Goal: Task Accomplishment & Management: Manage account settings

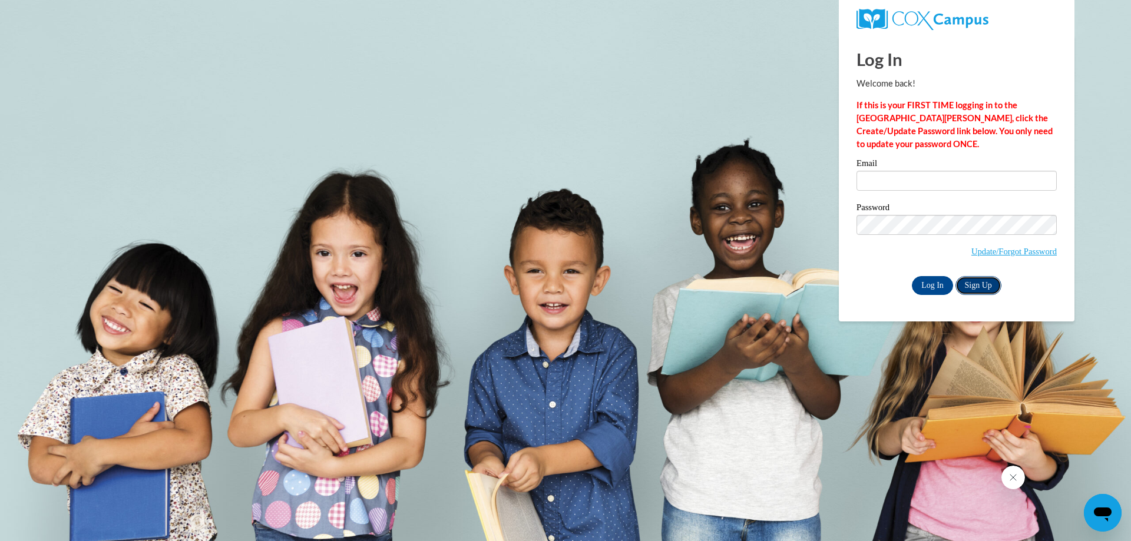
click at [983, 288] on link "Sign Up" at bounding box center [978, 285] width 46 height 19
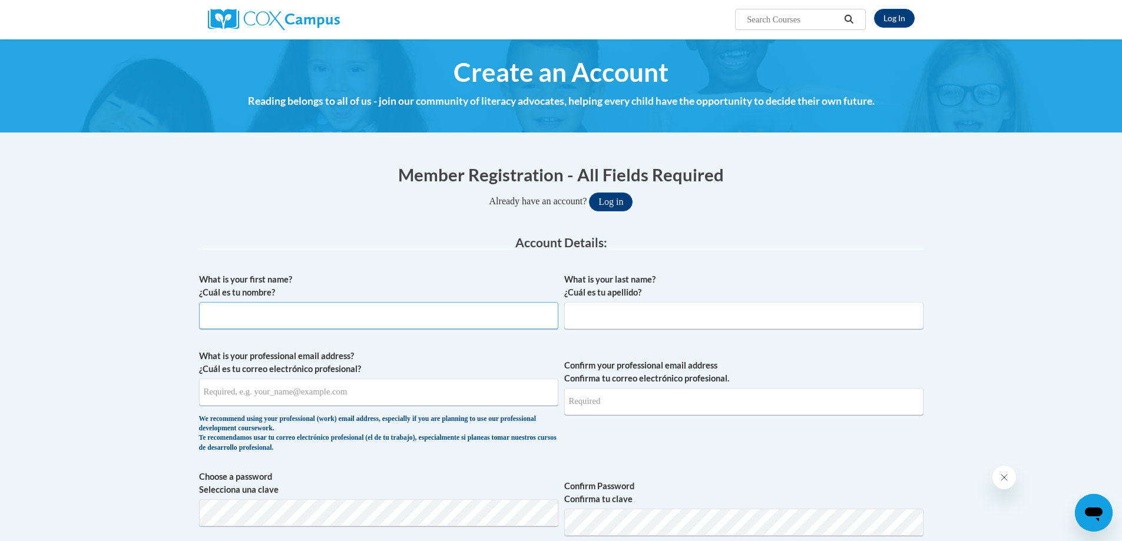
drag, startPoint x: 0, startPoint y: 0, endPoint x: 365, endPoint y: 322, distance: 486.9
click at [365, 322] on input "What is your first name? ¿Cuál es tu nombre?" at bounding box center [378, 315] width 359 height 27
type input "Janelle"
click at [576, 324] on input "What is your last name? ¿Cuál es tu apellido?" at bounding box center [743, 315] width 359 height 27
type input "Stanton"
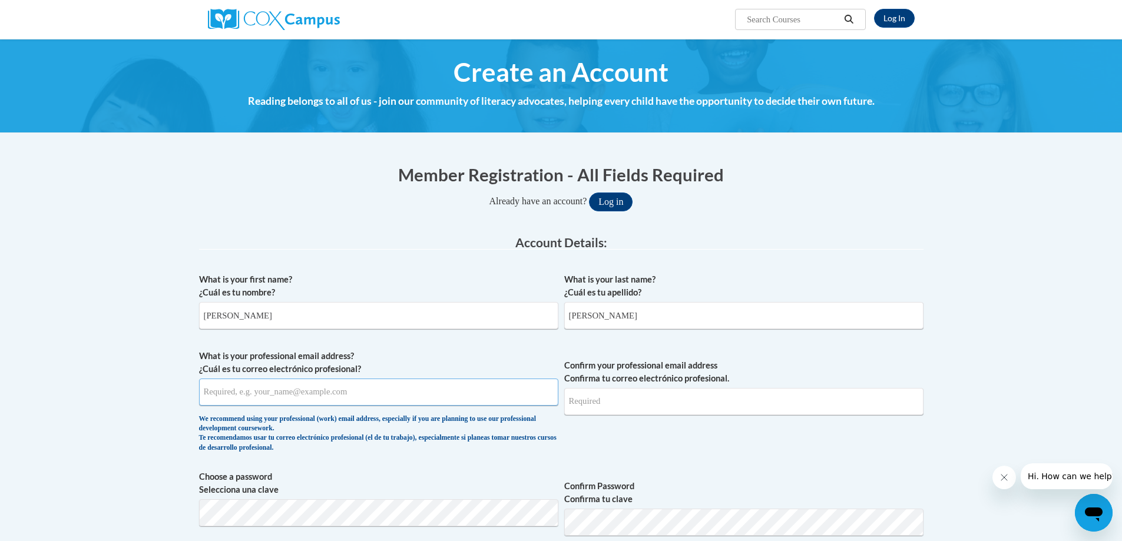
click at [437, 389] on input "What is your professional email address? ¿Cuál es tu correo electrónico profesi…" at bounding box center [378, 392] width 359 height 27
drag, startPoint x: 429, startPoint y: 393, endPoint x: 401, endPoint y: 387, distance: 28.3
click at [401, 387] on input "What is your professional email address? ¿Cuál es tu correo electrónico profesi…" at bounding box center [378, 392] width 359 height 27
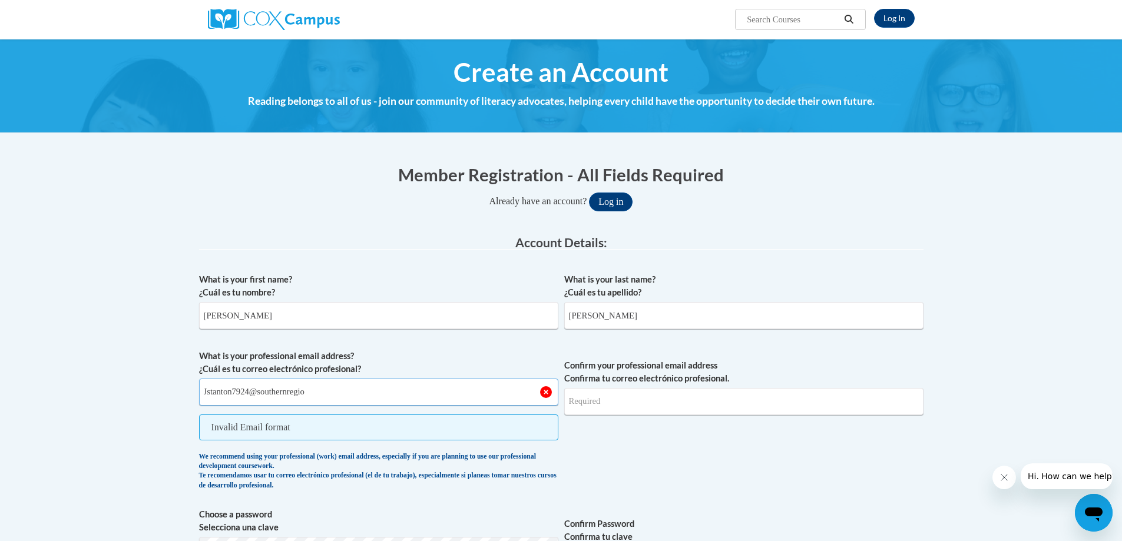
click at [264, 395] on input "Jstanton7924@southernregio" at bounding box center [378, 392] width 359 height 27
click at [383, 394] on input "Jstanton7924@stu.southernregio" at bounding box center [378, 392] width 359 height 27
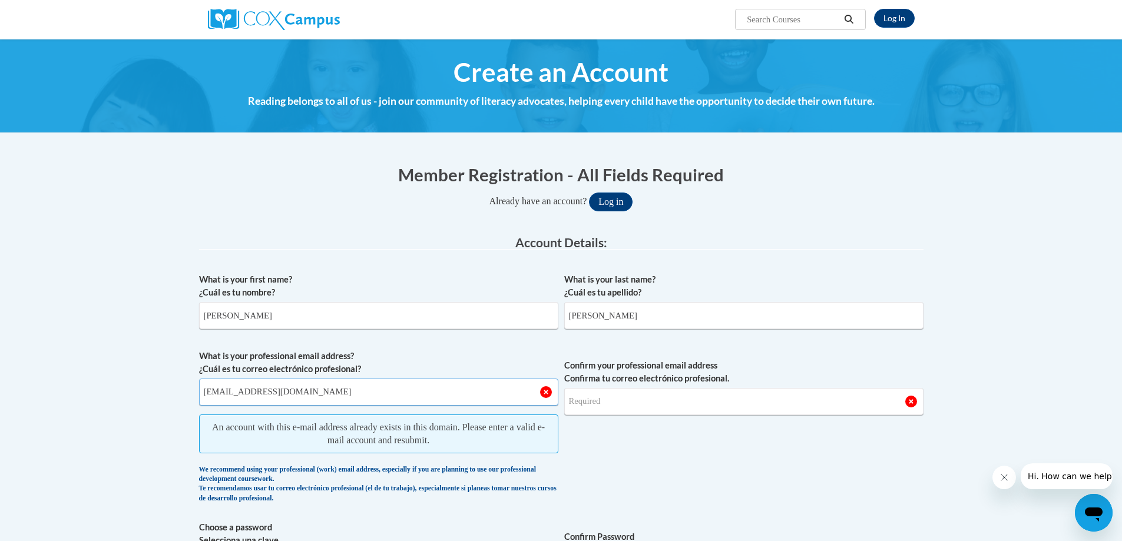
type input "[EMAIL_ADDRESS][DOMAIN_NAME]"
click at [683, 405] on input "Confirm your professional email address Confirma tu correo electrónico profesio…" at bounding box center [743, 401] width 359 height 27
type input "[EMAIL_ADDRESS][DOMAIN_NAME]"
click at [700, 483] on span "Confirm your professional email address Confirma tu correo electrónico profesio…" at bounding box center [743, 430] width 359 height 160
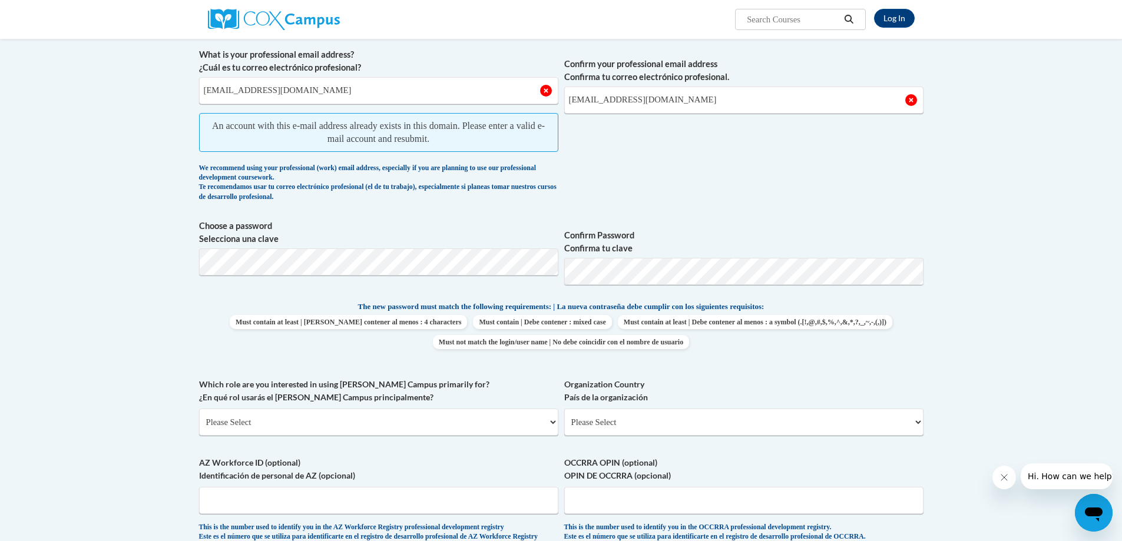
scroll to position [297, 0]
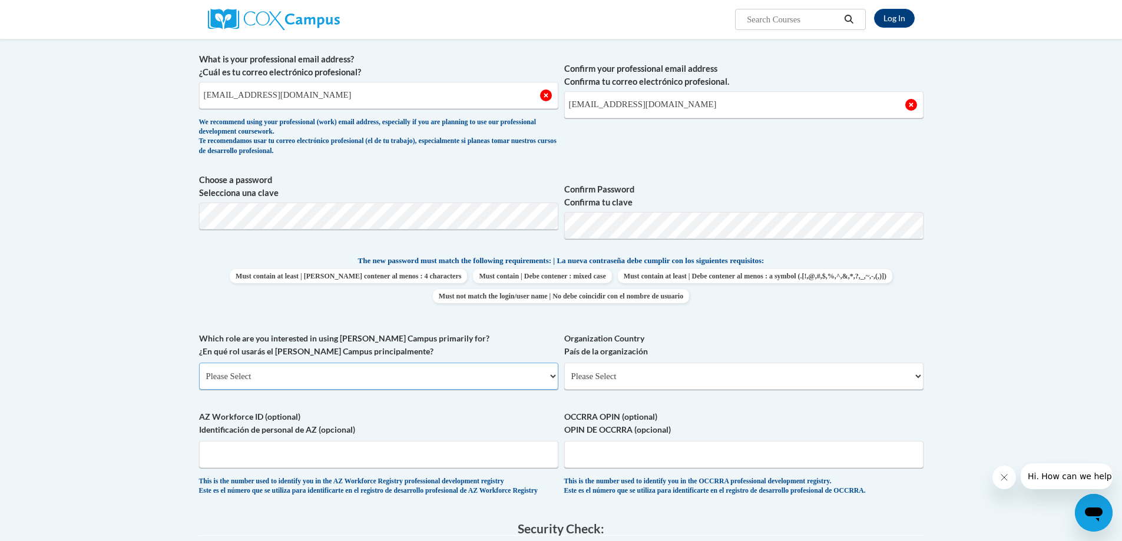
click at [332, 377] on select "Please Select College/University | Colegio/Universidad Community/Nonprofit Part…" at bounding box center [378, 376] width 359 height 27
select select "5a18ea06-2b54-4451-96f2-d152daf9eac5"
click at [199, 363] on select "Please Select College/University | Colegio/Universidad Community/Nonprofit Part…" at bounding box center [378, 376] width 359 height 27
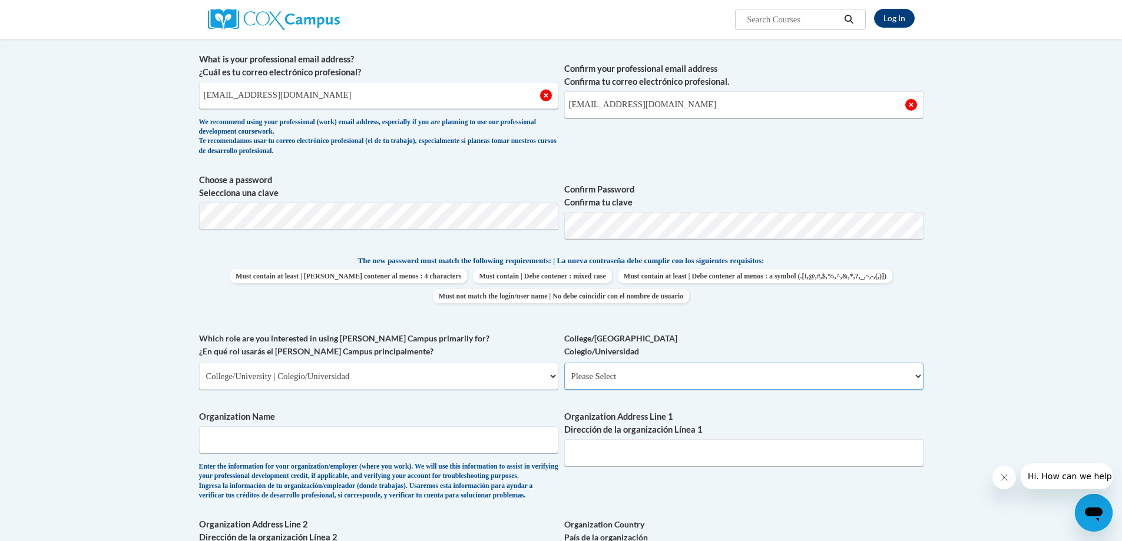
click at [707, 384] on select "Please Select College/University Staff | Empleado universitario College/Univers…" at bounding box center [743, 376] width 359 height 27
select select "99b32b07-cffc-426c-8bf6-0cd77760d84b"
click at [564, 363] on select "Please Select College/University Staff | Empleado universitario College/Univers…" at bounding box center [743, 376] width 359 height 27
click at [535, 450] on input "Organization Name" at bounding box center [378, 439] width 359 height 27
type input "Southern Regional Technical College"
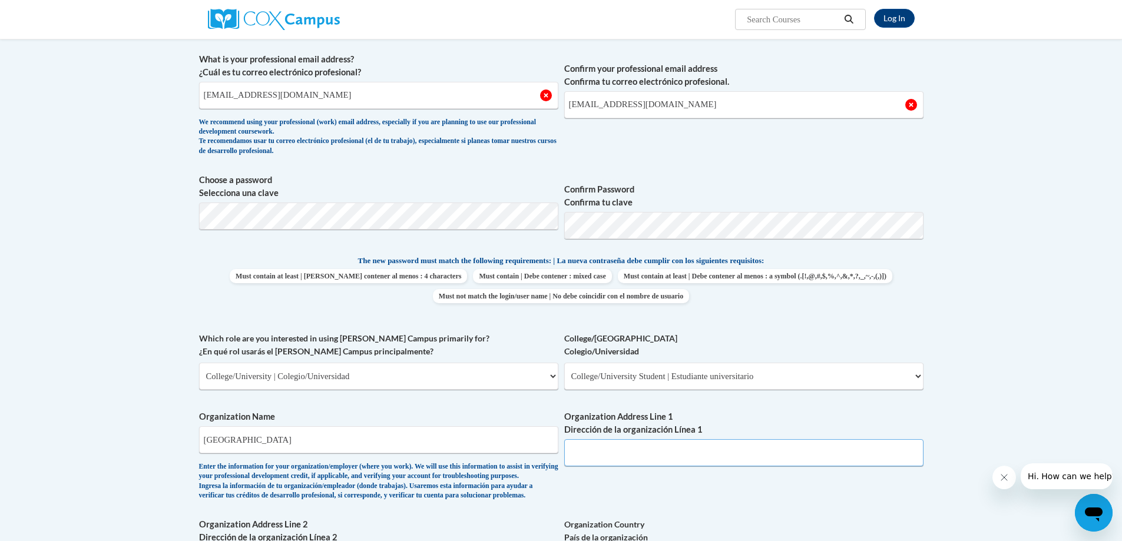
drag, startPoint x: 668, startPoint y: 462, endPoint x: 685, endPoint y: 458, distance: 17.7
click at [668, 462] on input "Organization Address Line 1 Dirección de la organización Línea 1" at bounding box center [743, 452] width 359 height 27
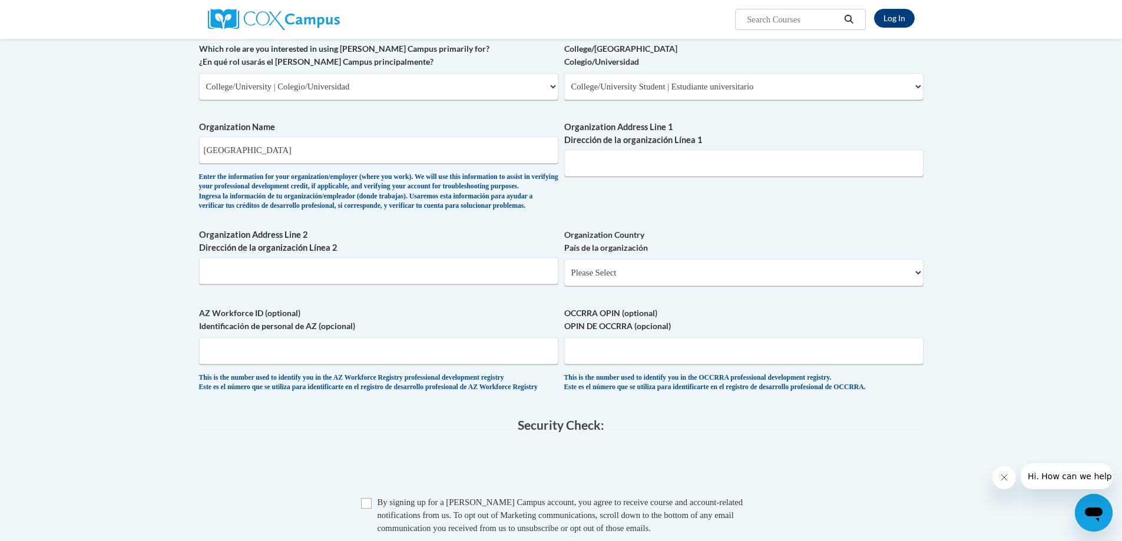
scroll to position [1009, 0]
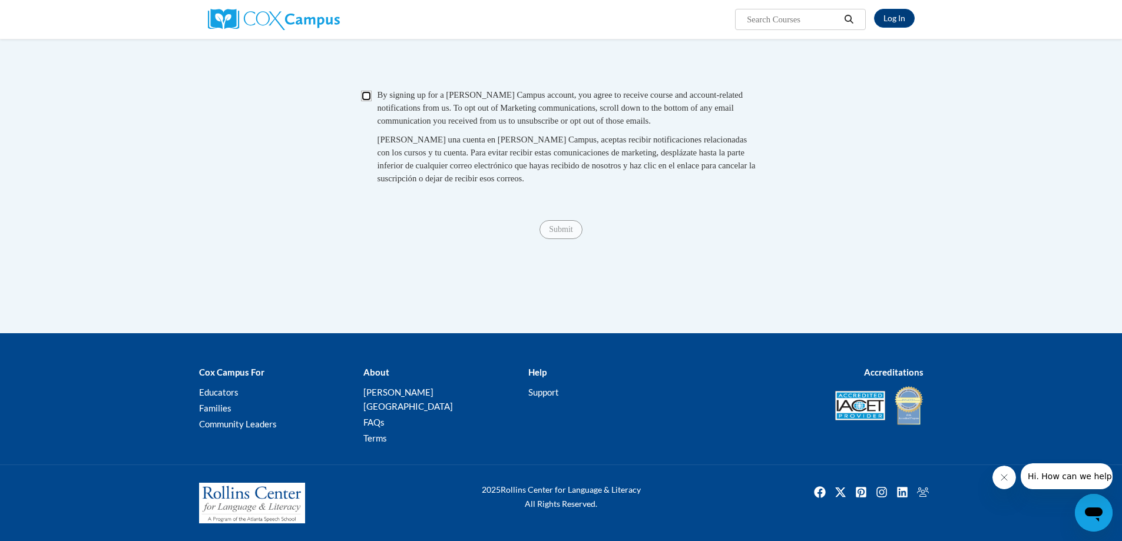
click at [370, 101] on input "Checkbox" at bounding box center [366, 96] width 11 height 11
checkbox input "true"
click at [562, 239] on div "Submit Submit" at bounding box center [561, 229] width 724 height 19
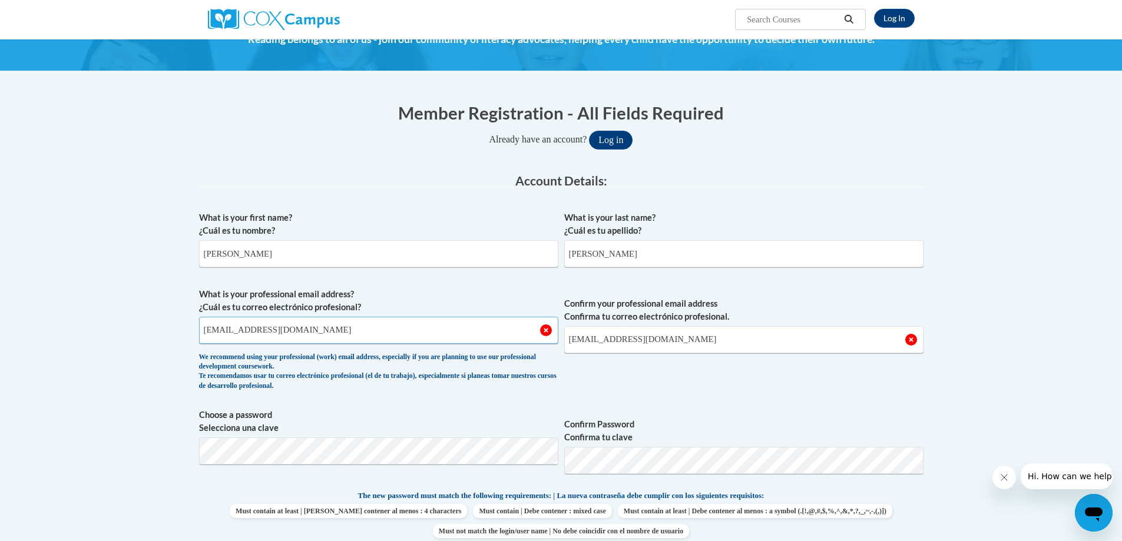
click at [515, 337] on input "Jstanton7924@stu.southernregional.edu" at bounding box center [378, 330] width 359 height 27
click at [618, 144] on button "Log in" at bounding box center [611, 140] width 44 height 19
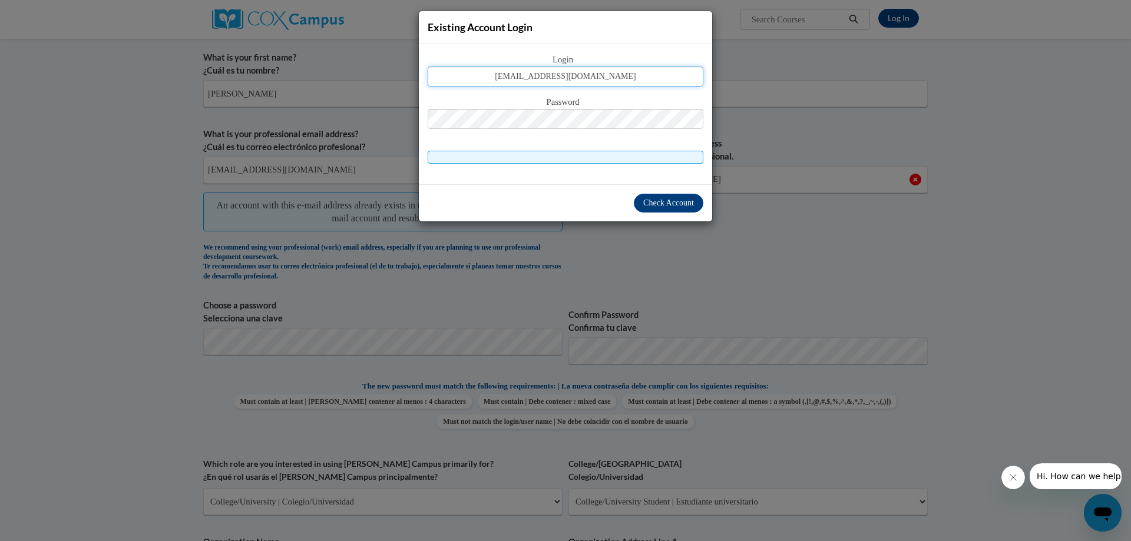
type input "Jstanton7924@stu.southernregional.edu"
click at [669, 130] on div "Password" at bounding box center [566, 118] width 276 height 47
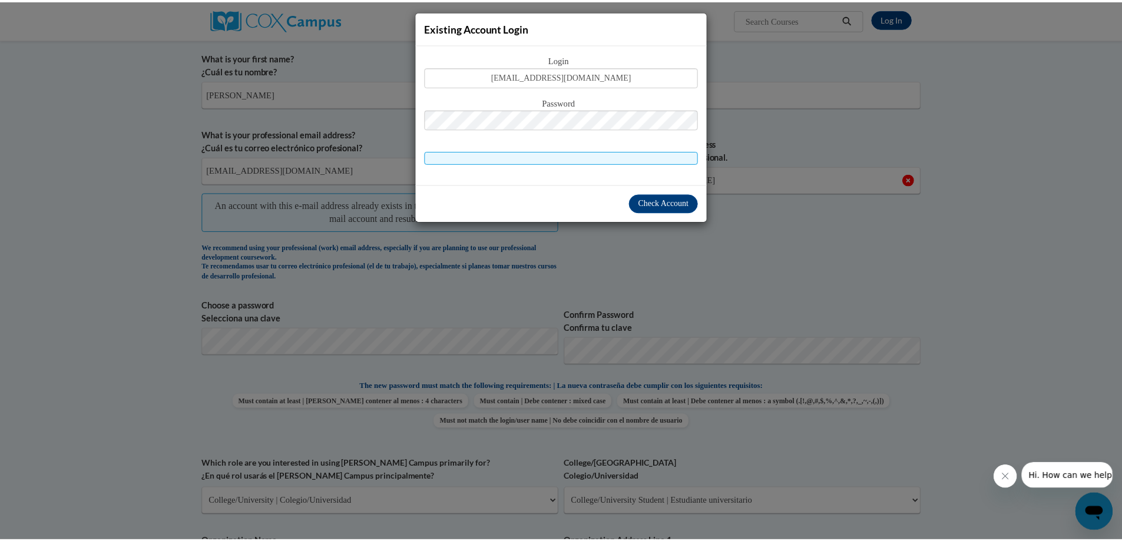
scroll to position [273, 0]
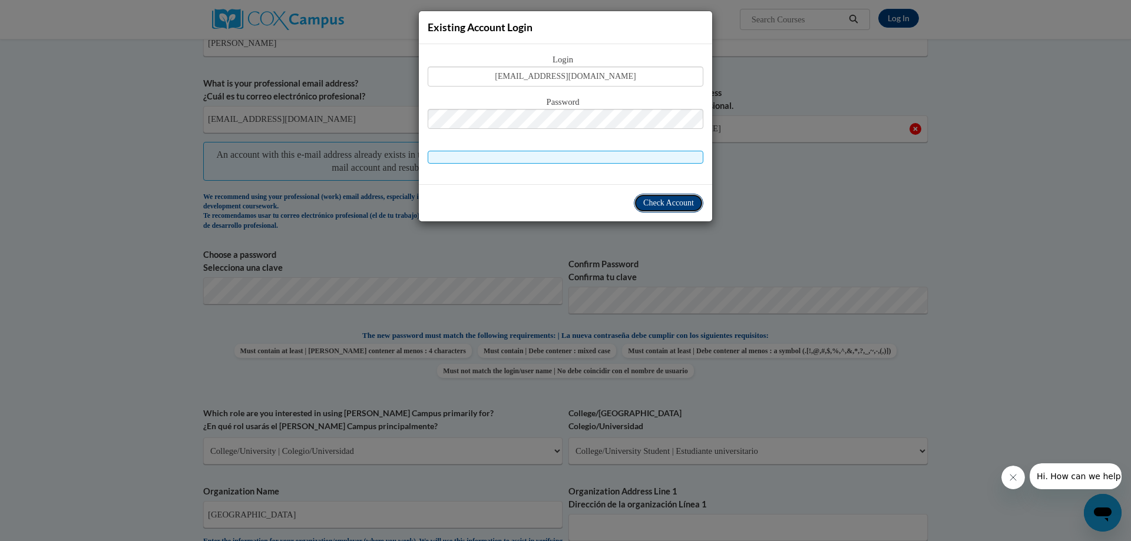
click at [689, 204] on span "Check Account" at bounding box center [668, 202] width 51 height 9
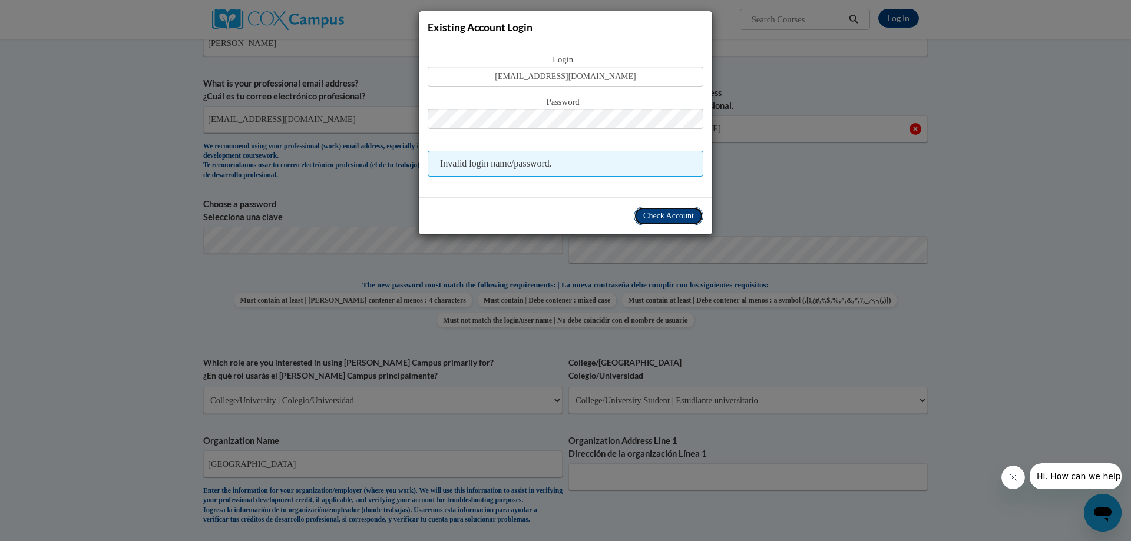
click at [690, 212] on span "Check Account" at bounding box center [668, 215] width 51 height 9
click at [649, 223] on button "Check Account" at bounding box center [668, 216] width 69 height 19
click at [856, 196] on div "Existing Account Login Login Jstanton7924@stu.southernregional.edu Password Inv…" at bounding box center [565, 270] width 1131 height 541
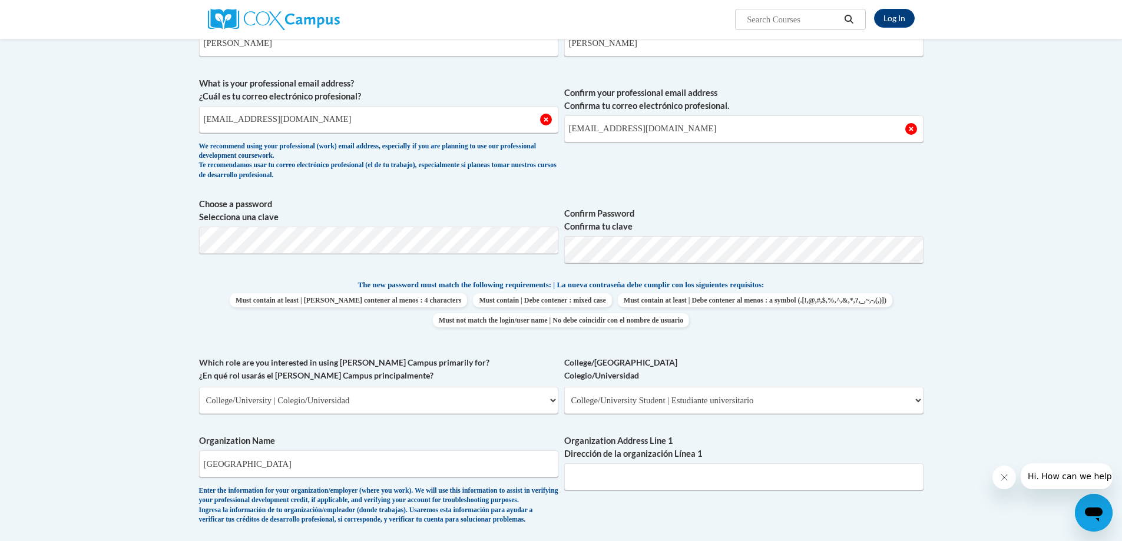
scroll to position [0, 0]
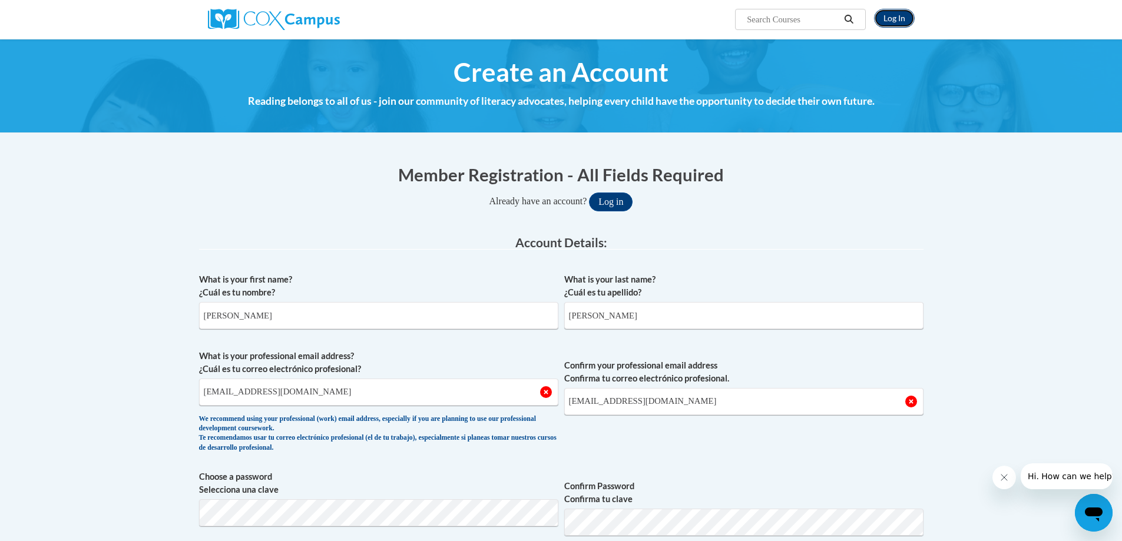
click at [889, 11] on link "Log In" at bounding box center [894, 18] width 41 height 19
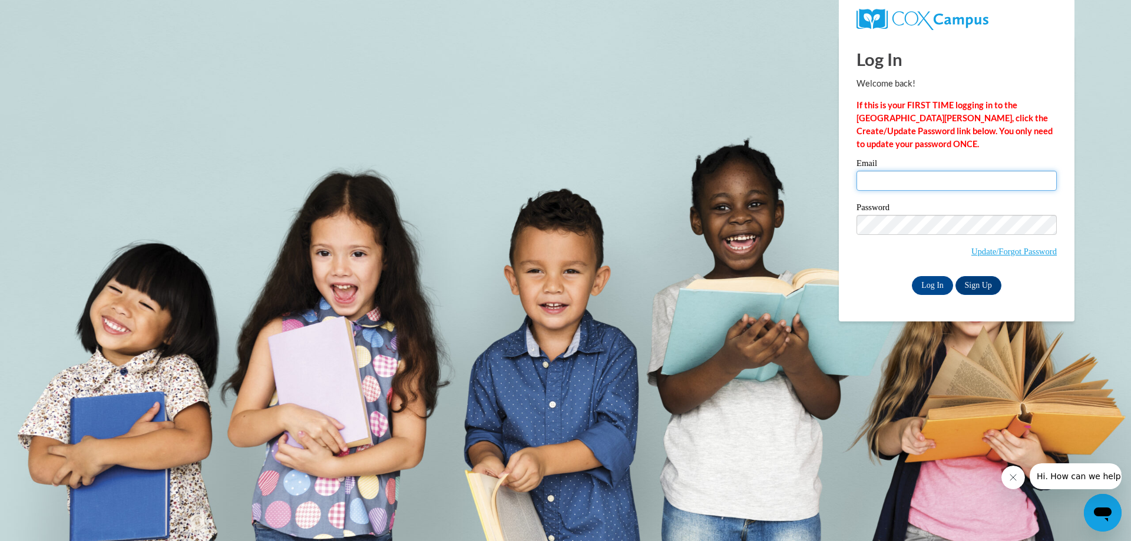
click at [926, 180] on input "Email" at bounding box center [956, 181] width 200 height 20
type input "[EMAIL_ADDRESS][DOMAIN_NAME]"
click at [1009, 249] on link "Update/Forgot Password" at bounding box center [1013, 251] width 85 height 9
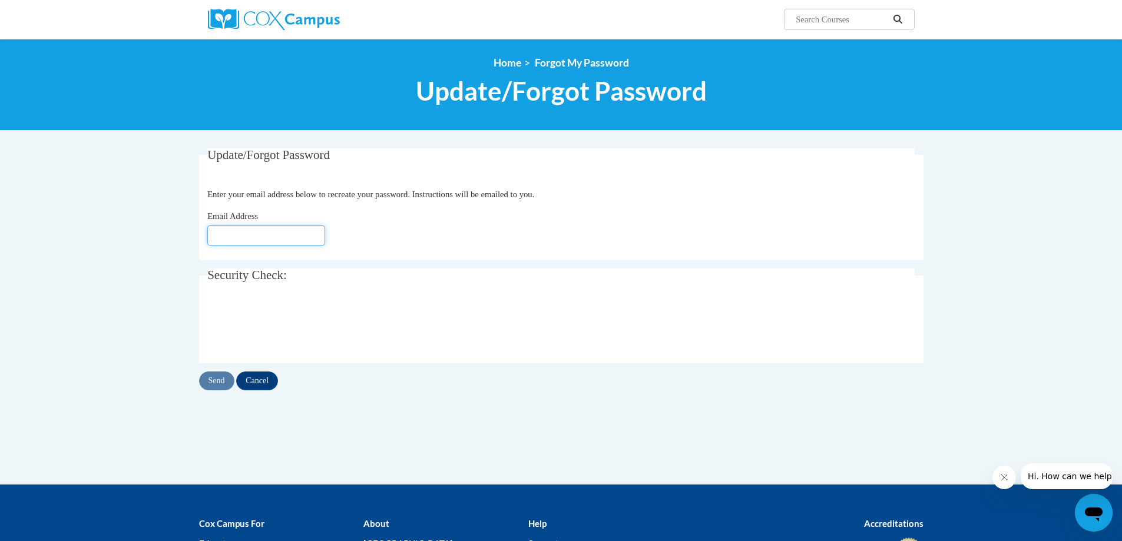
click at [266, 238] on input "Email Address" at bounding box center [266, 236] width 118 height 20
type input "Jstanton7924@stu.southernregional.edu"
click at [210, 377] on input "Send" at bounding box center [216, 381] width 35 height 19
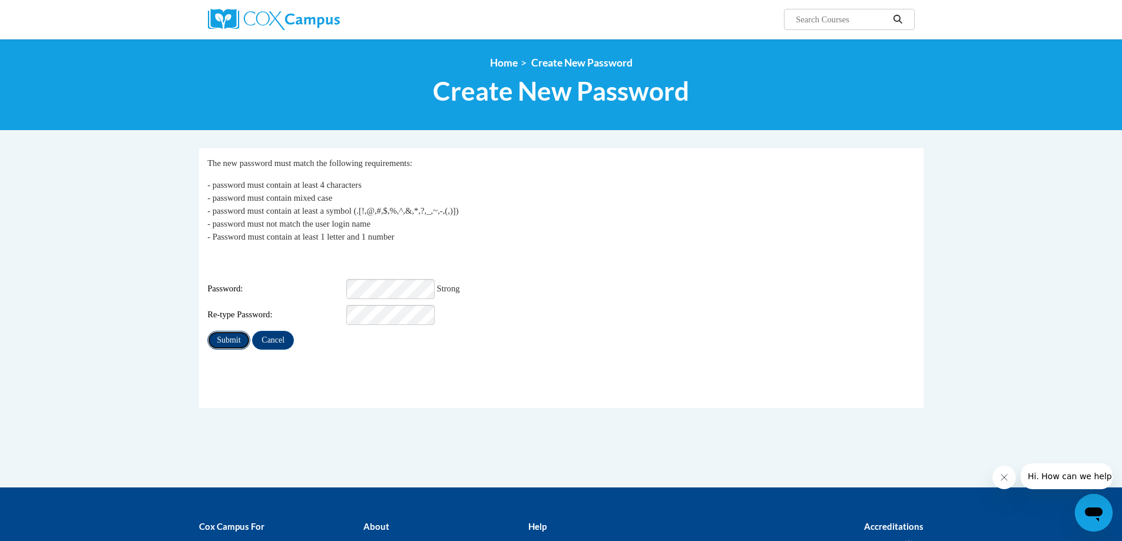
click at [231, 334] on input "Submit" at bounding box center [228, 340] width 42 height 19
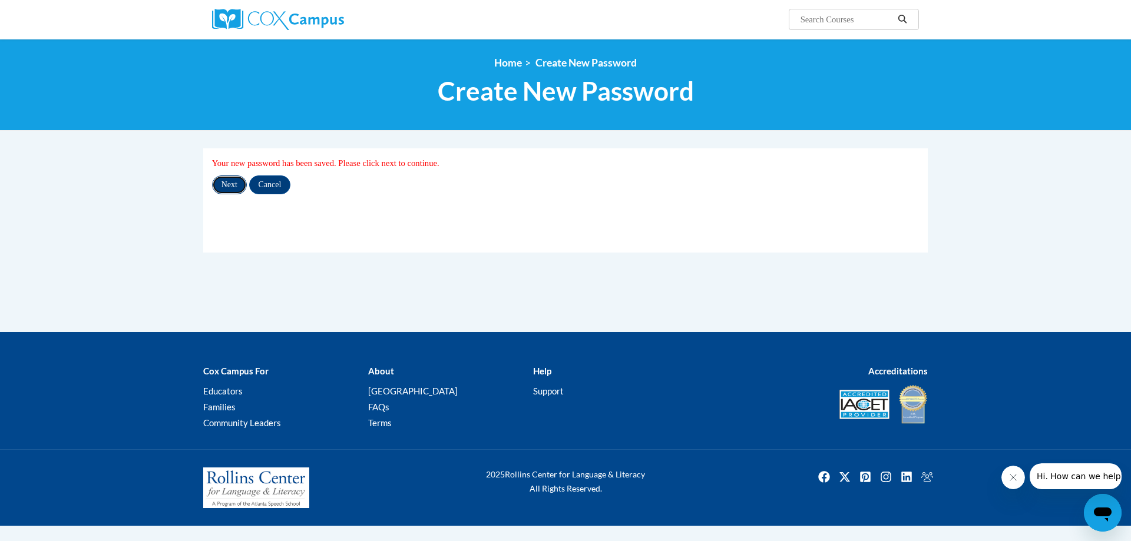
click at [236, 184] on input "Next" at bounding box center [229, 184] width 35 height 19
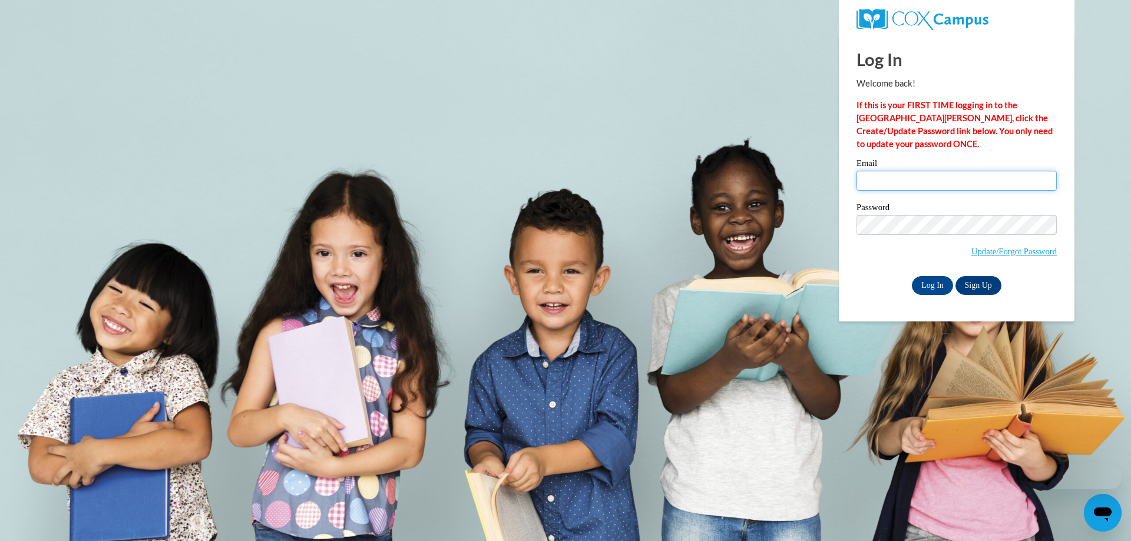
click at [974, 173] on input "Email" at bounding box center [956, 181] width 200 height 20
type input "[EMAIL_ADDRESS][DOMAIN_NAME]"
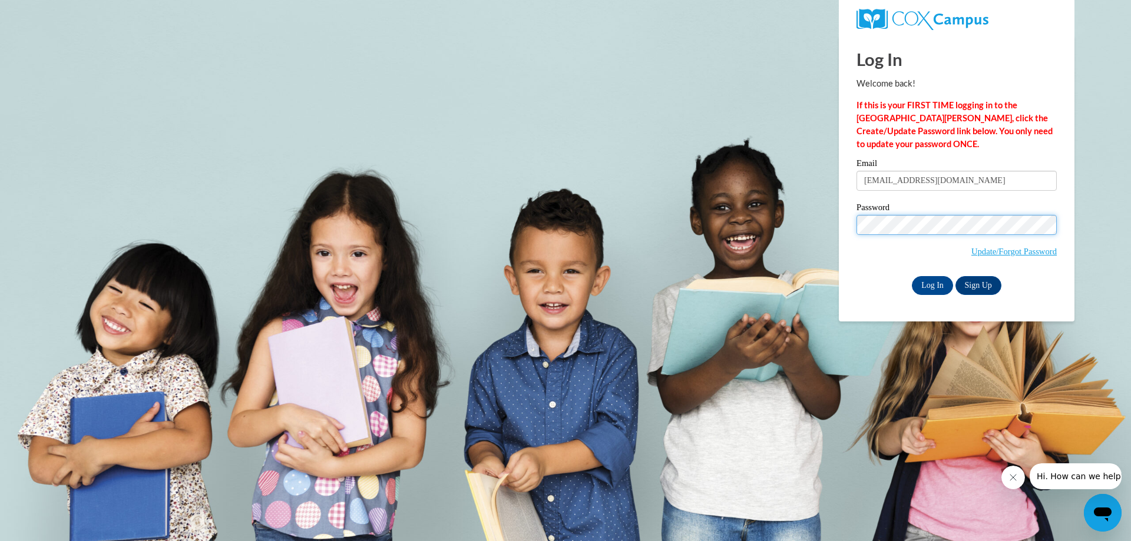
click at [912, 276] on input "Log In" at bounding box center [932, 285] width 41 height 19
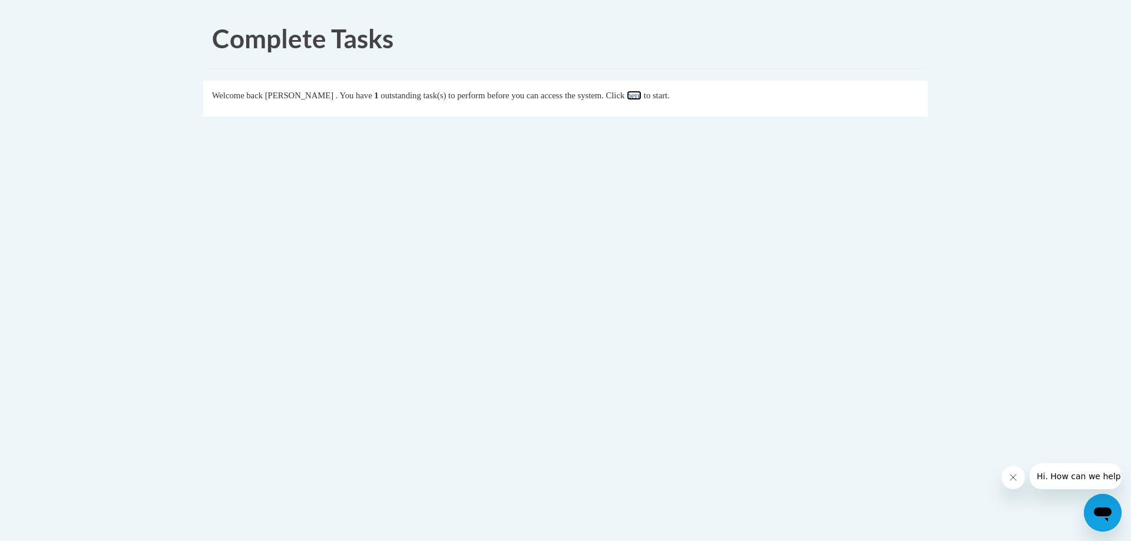
click at [641, 97] on link "here" at bounding box center [634, 95] width 15 height 9
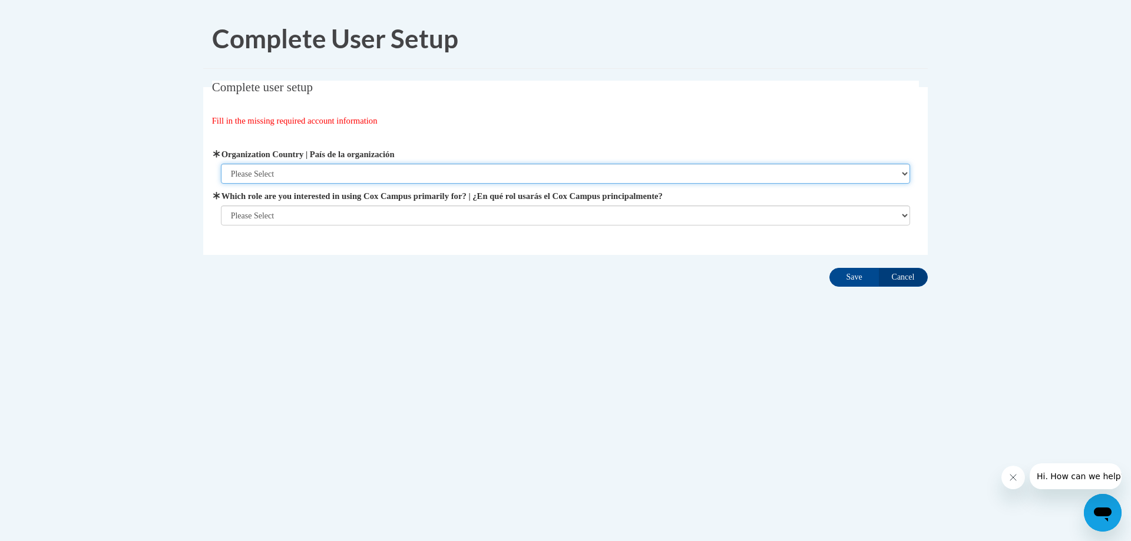
click at [372, 170] on select "Please Select United States | Estados Unidos Outside of the United States | Fue…" at bounding box center [566, 174] width 690 height 20
select select "ad49bcad-a171-4b2e-b99c-48b446064914"
click at [221, 164] on select "Please Select United States | Estados Unidos Outside of the United States | Fue…" at bounding box center [566, 174] width 690 height 20
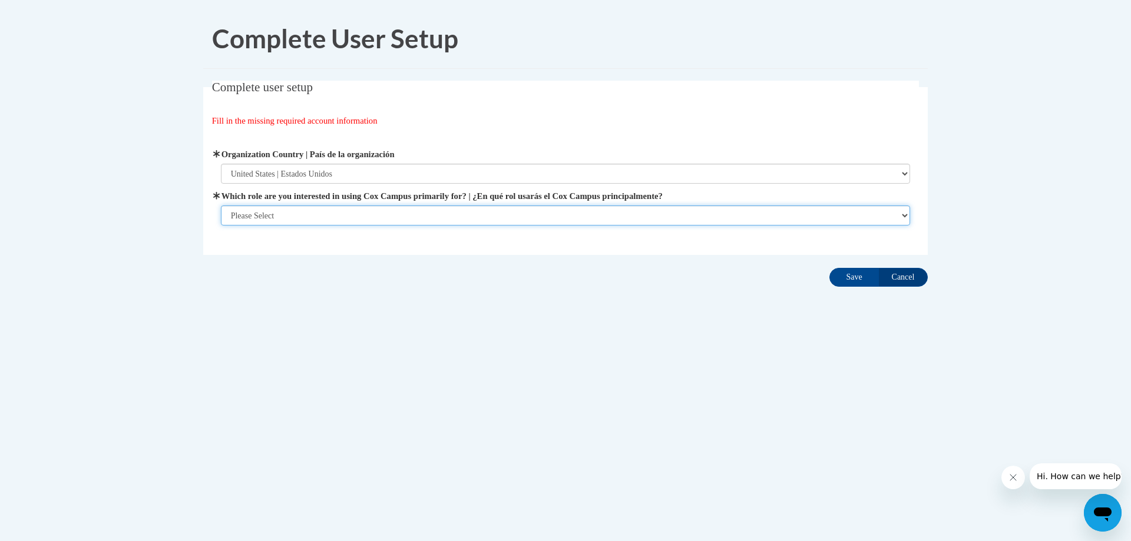
click at [365, 212] on select "Please Select College/University | Colegio/Universidad Community/Nonprofit Part…" at bounding box center [566, 216] width 690 height 20
select select "5a18ea06-2b54-4451-96f2-d152daf9eac5"
click at [221, 226] on select "Please Select College/University | Colegio/Universidad Community/Nonprofit Part…" at bounding box center [566, 216] width 690 height 20
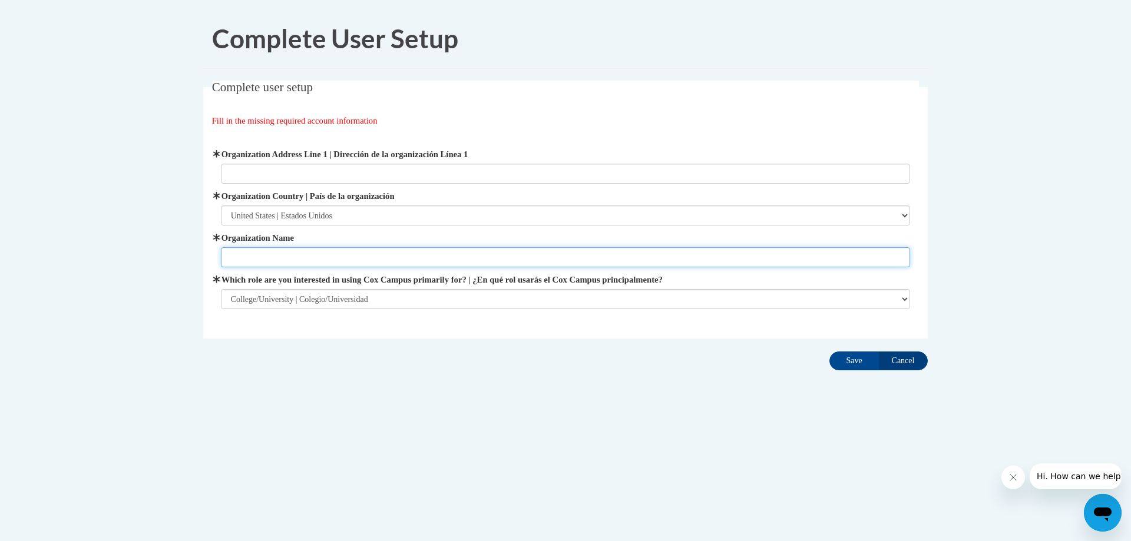
click at [346, 264] on input "Organization Name" at bounding box center [566, 257] width 690 height 20
type input "Southern Regional Technical College"
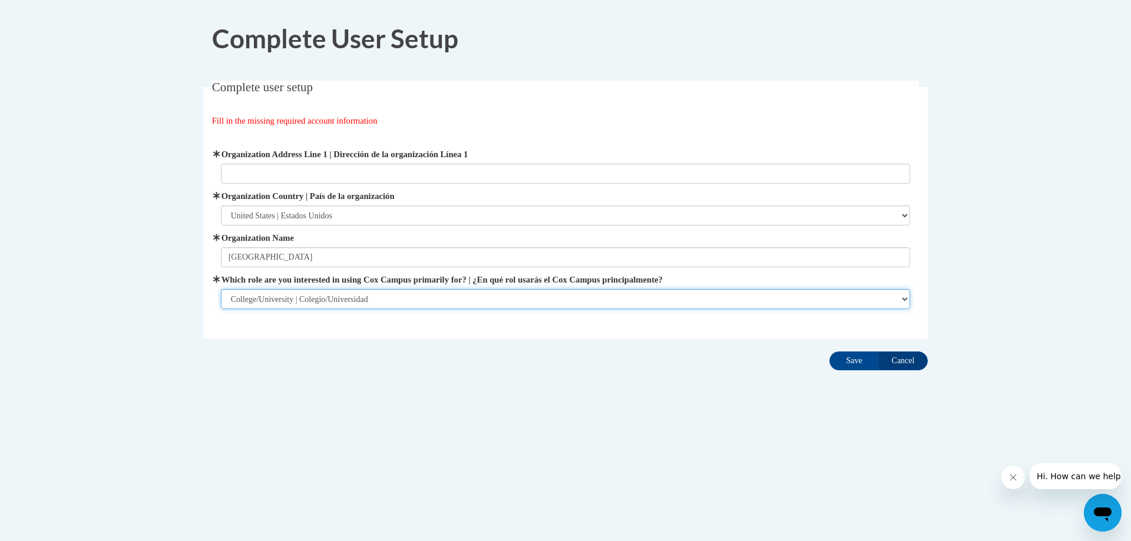
click at [386, 308] on select "Please Select College/University | Colegio/Universidad Community/Nonprofit Part…" at bounding box center [566, 299] width 690 height 20
click at [221, 289] on select "Please Select College/University | Colegio/Universidad Community/Nonprofit Part…" at bounding box center [566, 299] width 690 height 20
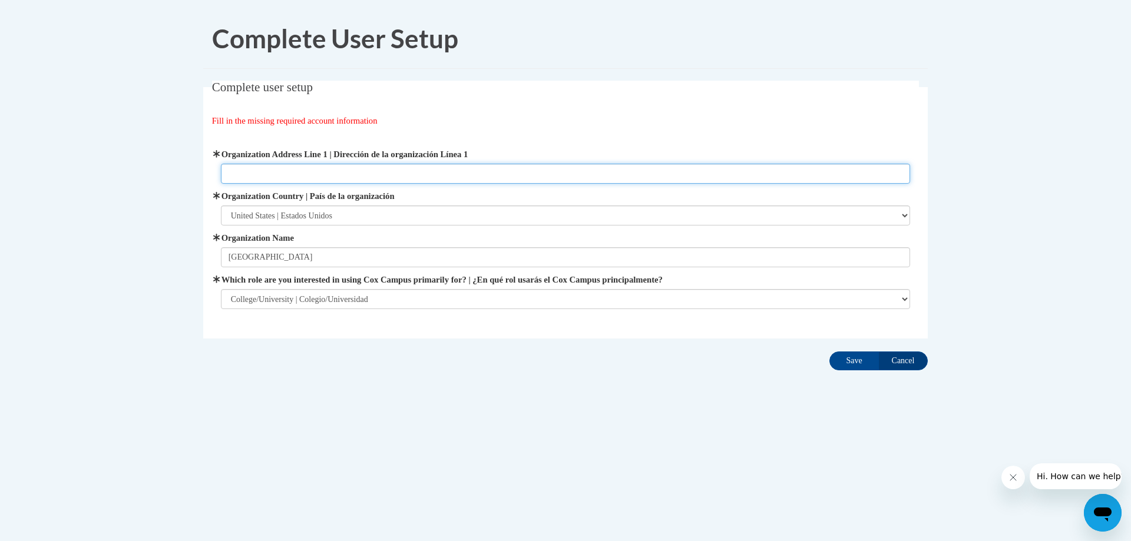
click at [537, 177] on input "Organization Address Line 1 | Dirección de la organización Línea 1" at bounding box center [566, 174] width 690 height 20
type input "Tifton GA"
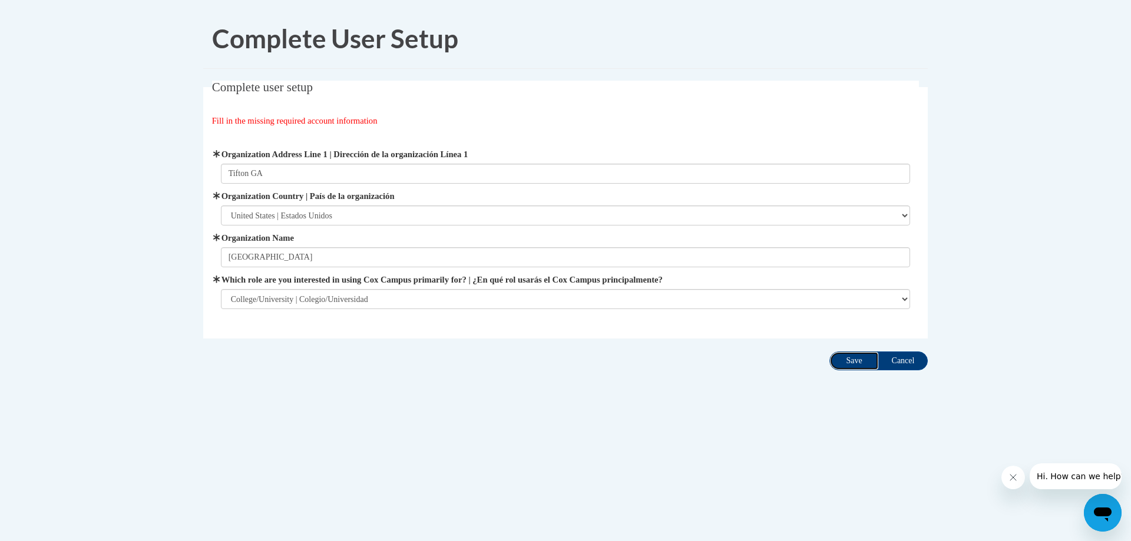
click at [855, 360] on input "Save" at bounding box center [853, 361] width 49 height 19
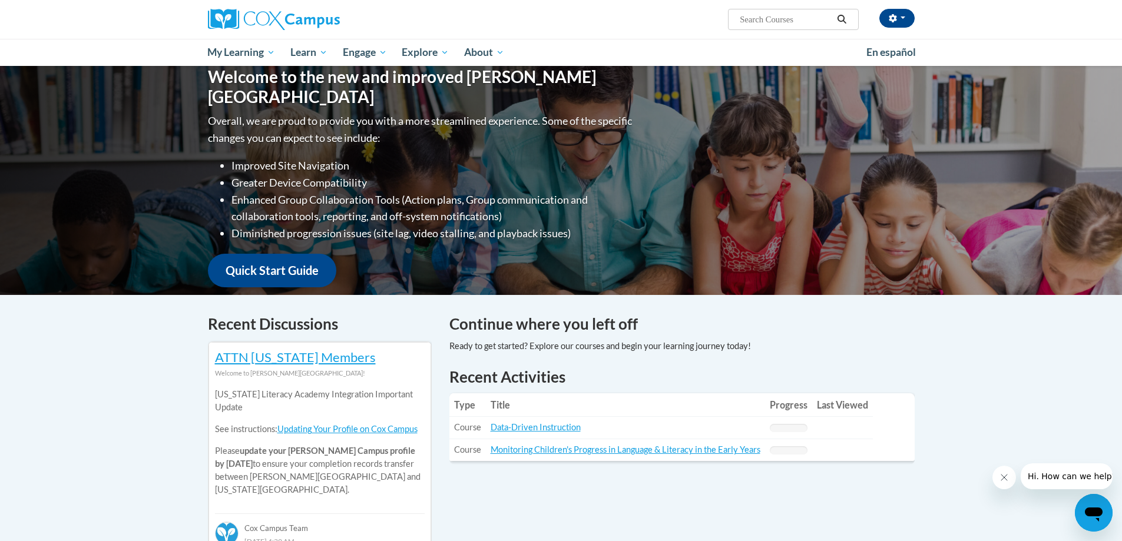
scroll to position [110, 0]
